Goal: Check status: Check status

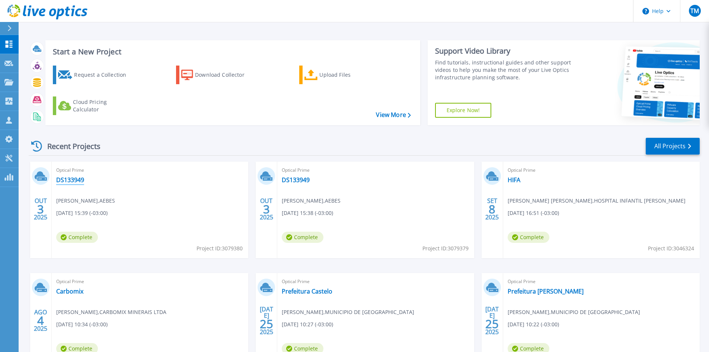
click at [72, 181] on link "DS133949" at bounding box center [70, 179] width 28 height 7
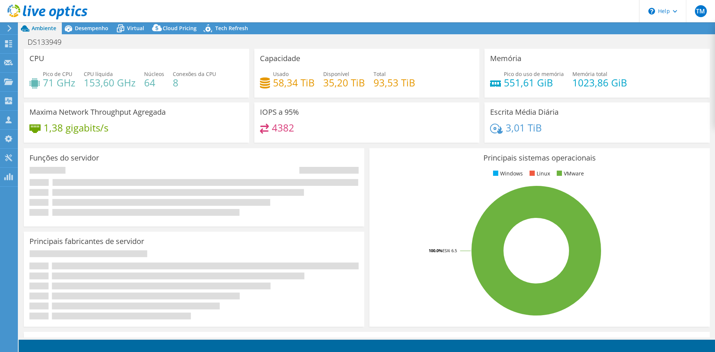
select select "USD"
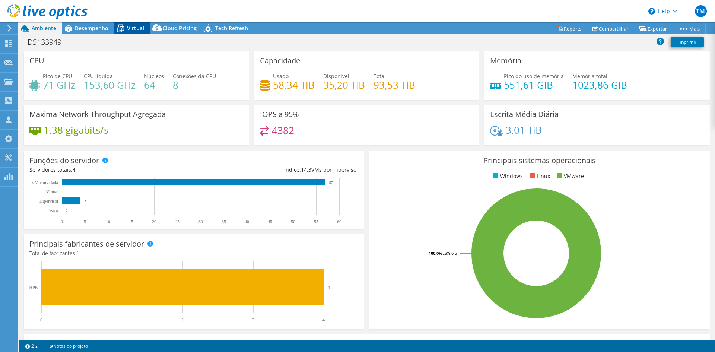
click at [125, 27] on icon at bounding box center [120, 28] width 13 height 13
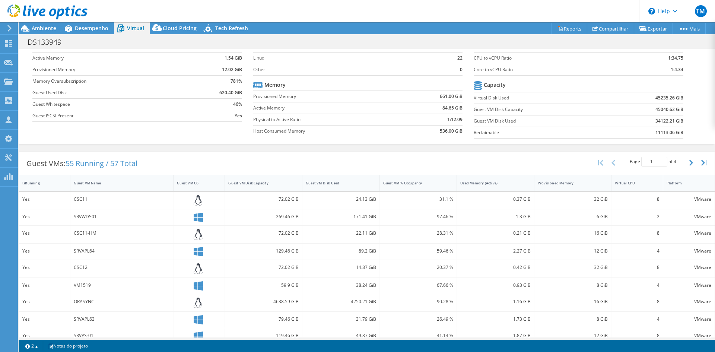
scroll to position [155, 0]
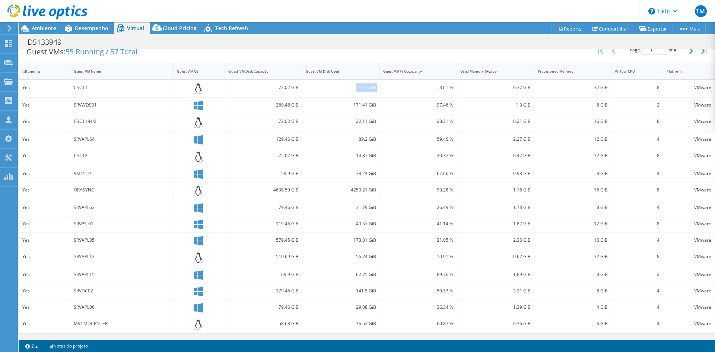
drag, startPoint x: 349, startPoint y: 87, endPoint x: 377, endPoint y: 81, distance: 28.6
click at [377, 81] on div "Yes CSC11 72.02 GiB 24.13 GiB 31.1 % 0.37 GiB 32 GiB 8 VMware" at bounding box center [366, 88] width 695 height 17
click at [407, 89] on div "31.1 %" at bounding box center [418, 87] width 70 height 8
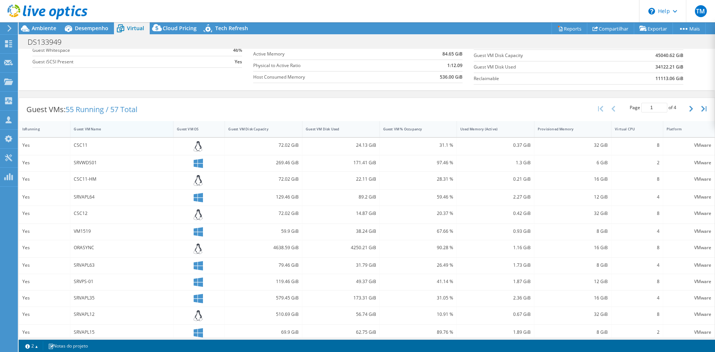
scroll to position [81, 0]
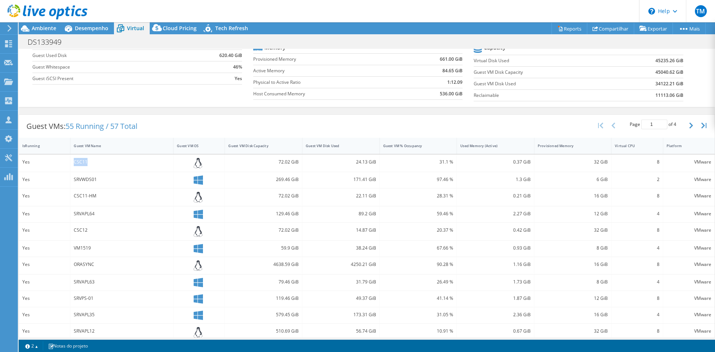
drag, startPoint x: 88, startPoint y: 162, endPoint x: 118, endPoint y: 159, distance: 29.9
click at [102, 163] on div "CSC11" at bounding box center [122, 162] width 96 height 8
